Goal: Navigation & Orientation: Find specific page/section

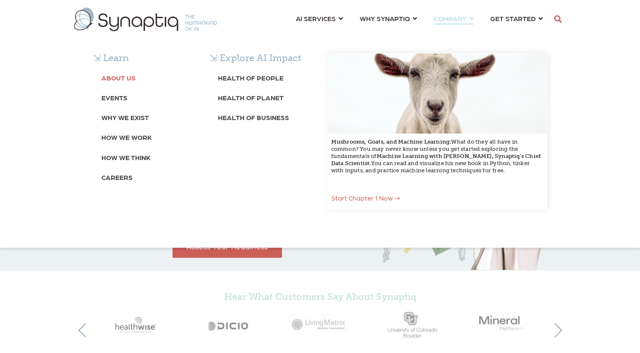
click at [117, 76] on b "About Us" at bounding box center [118, 78] width 34 height 8
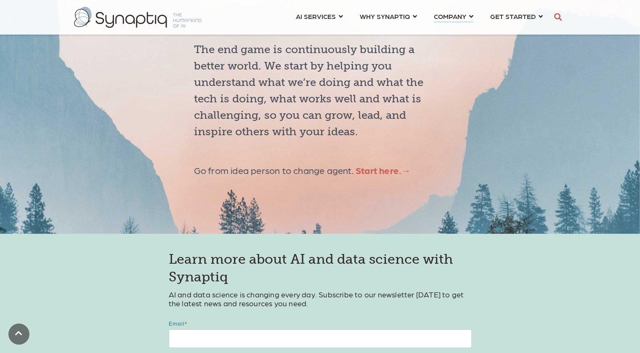
scroll to position [2835, 0]
click at [473, 15] on link "COMPANY ⇲ Learn About Us Events Why We Exist How We Work How We Think Careers ⇲…" at bounding box center [454, 16] width 40 height 16
